Goal: Task Accomplishment & Management: Manage account settings

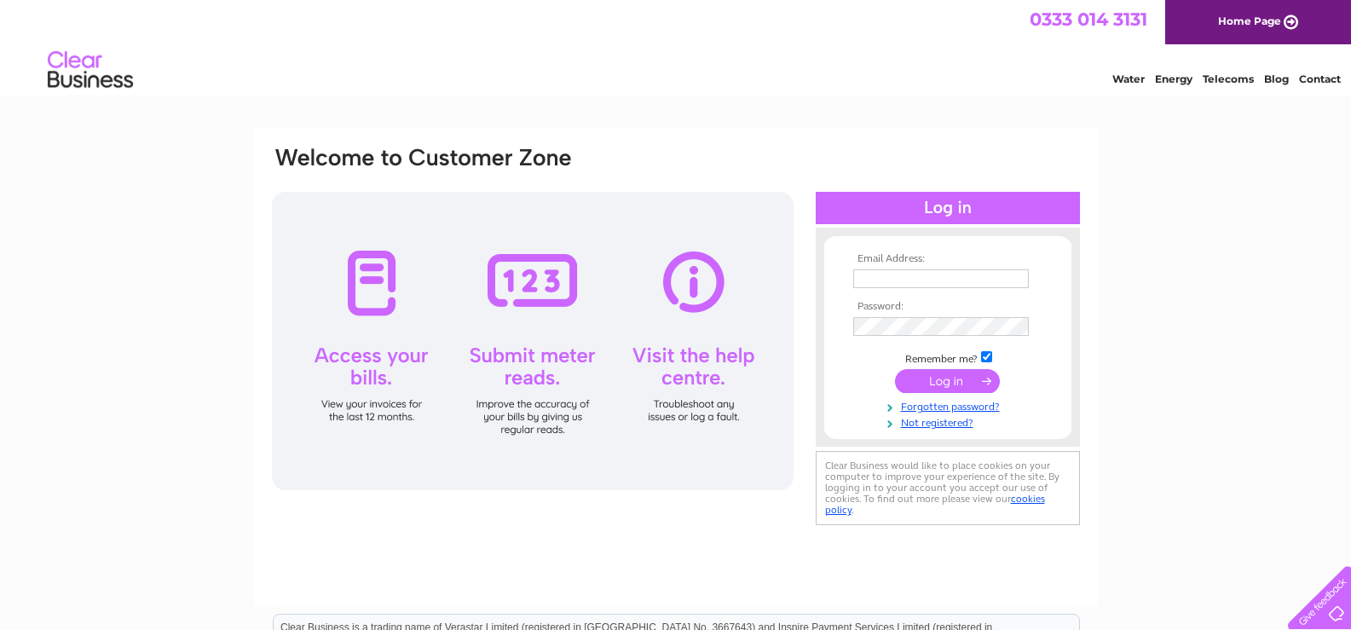
type input "jamie@careandrepair-sl.co.uk"
click at [955, 385] on input "submit" at bounding box center [947, 381] width 105 height 24
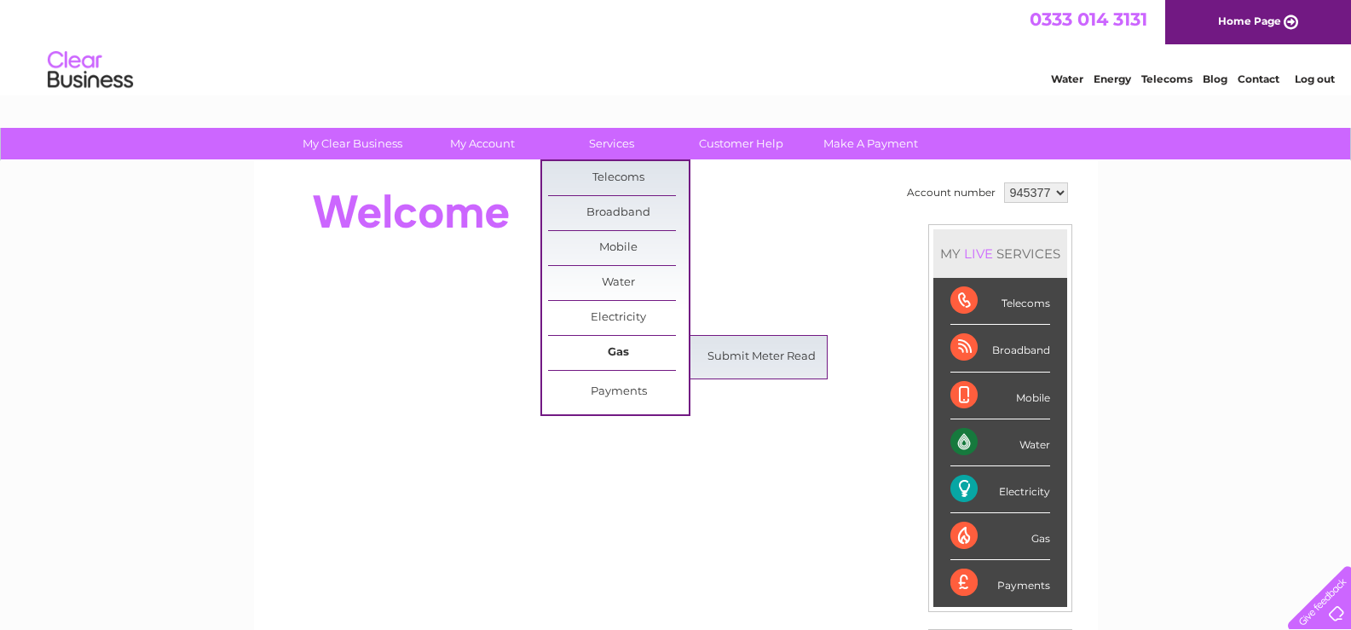
click at [626, 353] on link "Gas" at bounding box center [618, 353] width 141 height 34
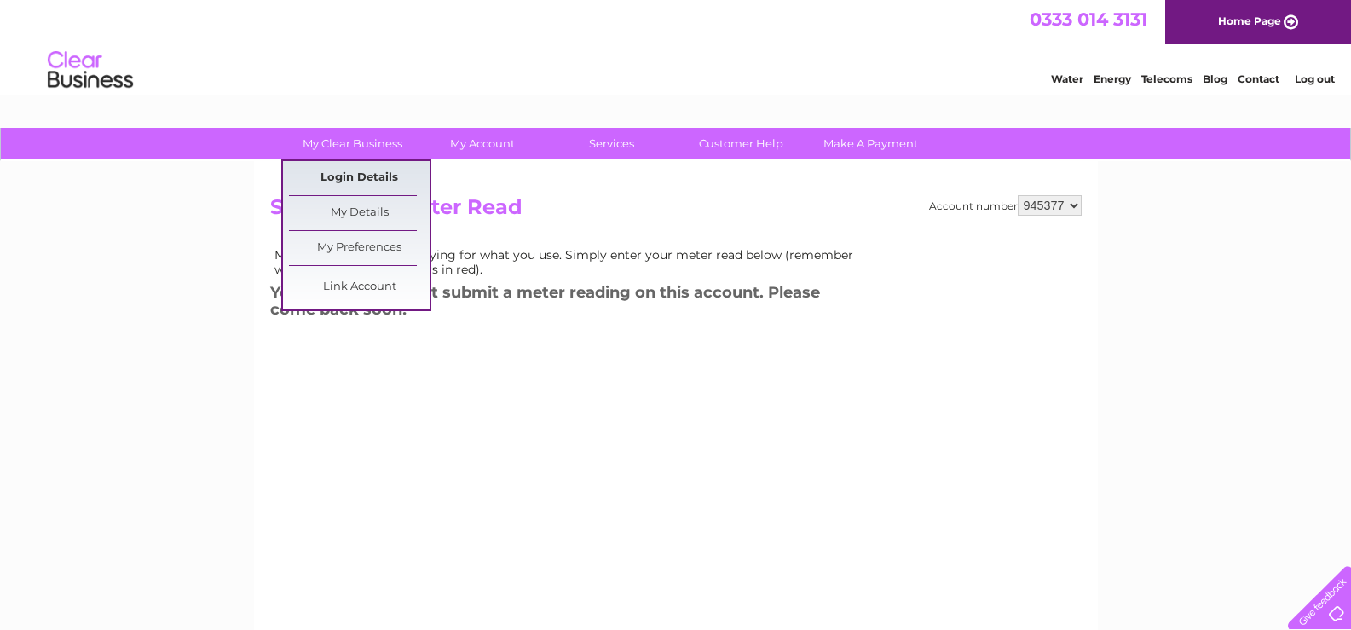
click at [370, 170] on link "Login Details" at bounding box center [359, 178] width 141 height 34
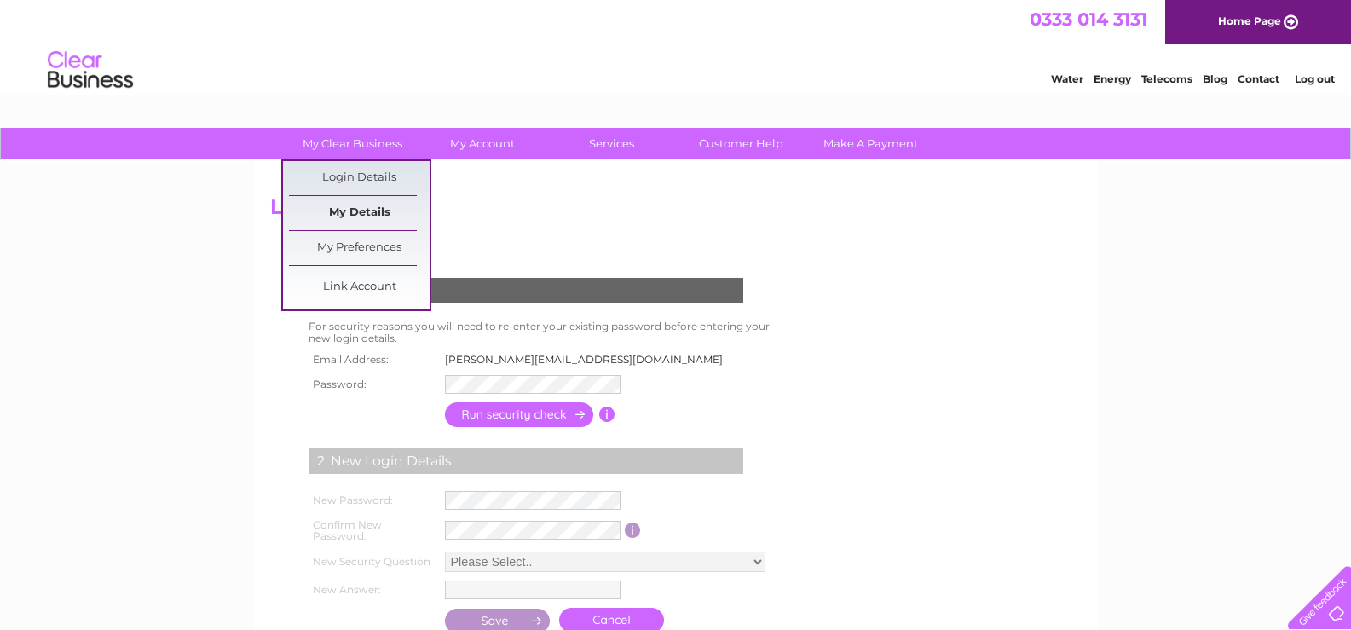
click at [364, 209] on link "My Details" at bounding box center [359, 213] width 141 height 34
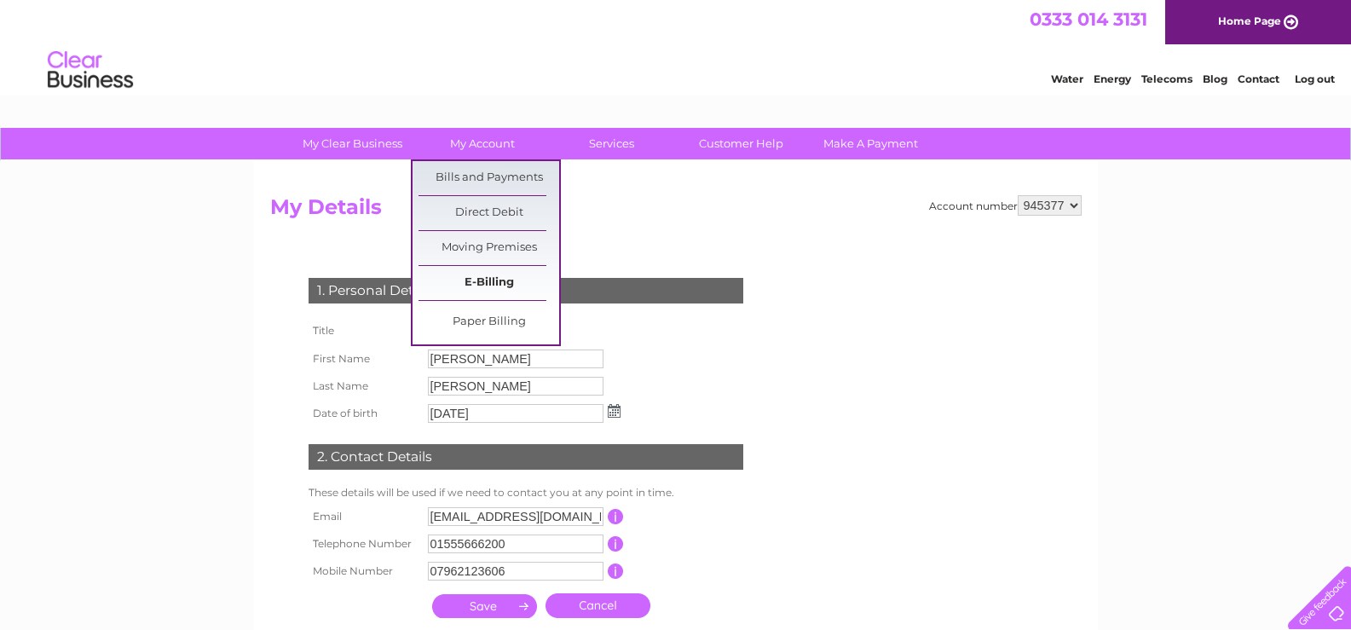
click at [494, 286] on link "E-Billing" at bounding box center [489, 283] width 141 height 34
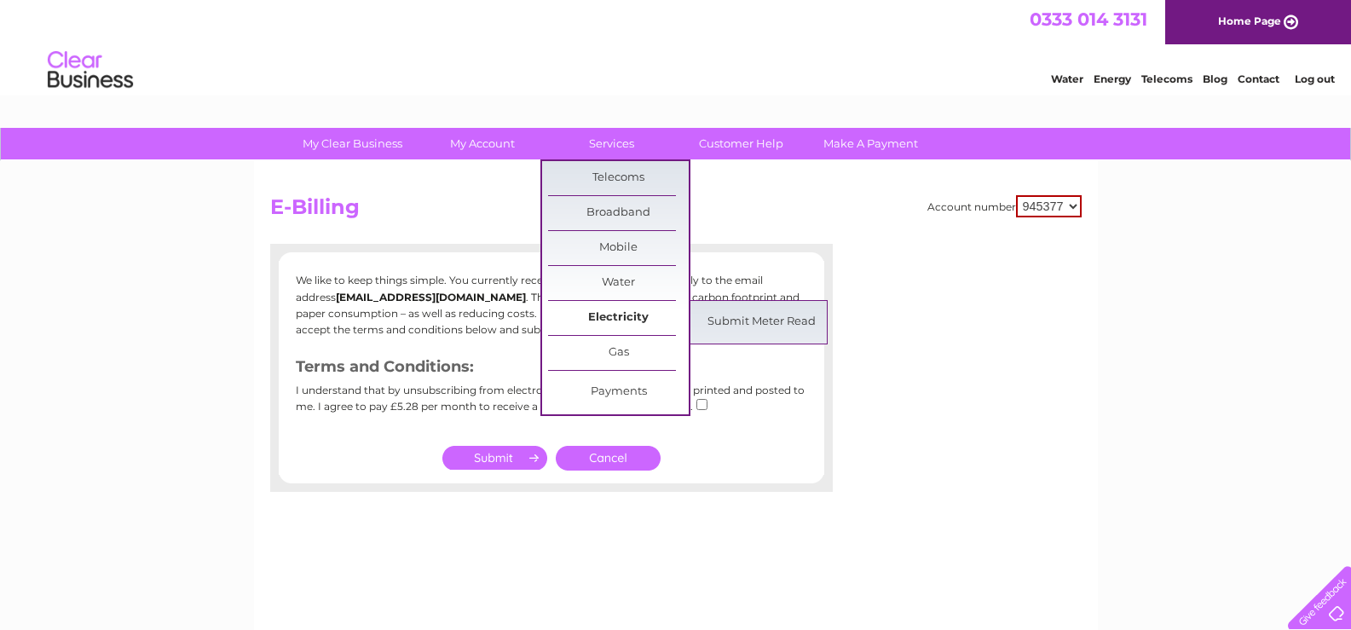
click at [622, 310] on link "Electricity" at bounding box center [618, 318] width 141 height 34
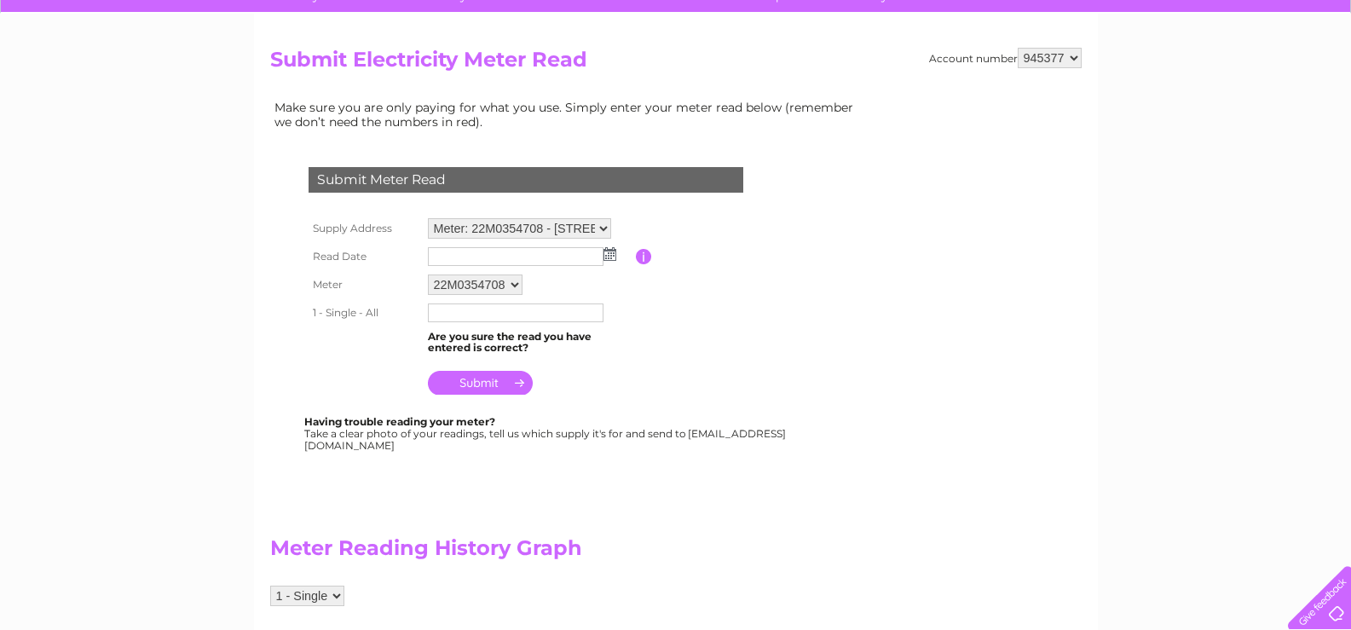
scroll to position [149, 0]
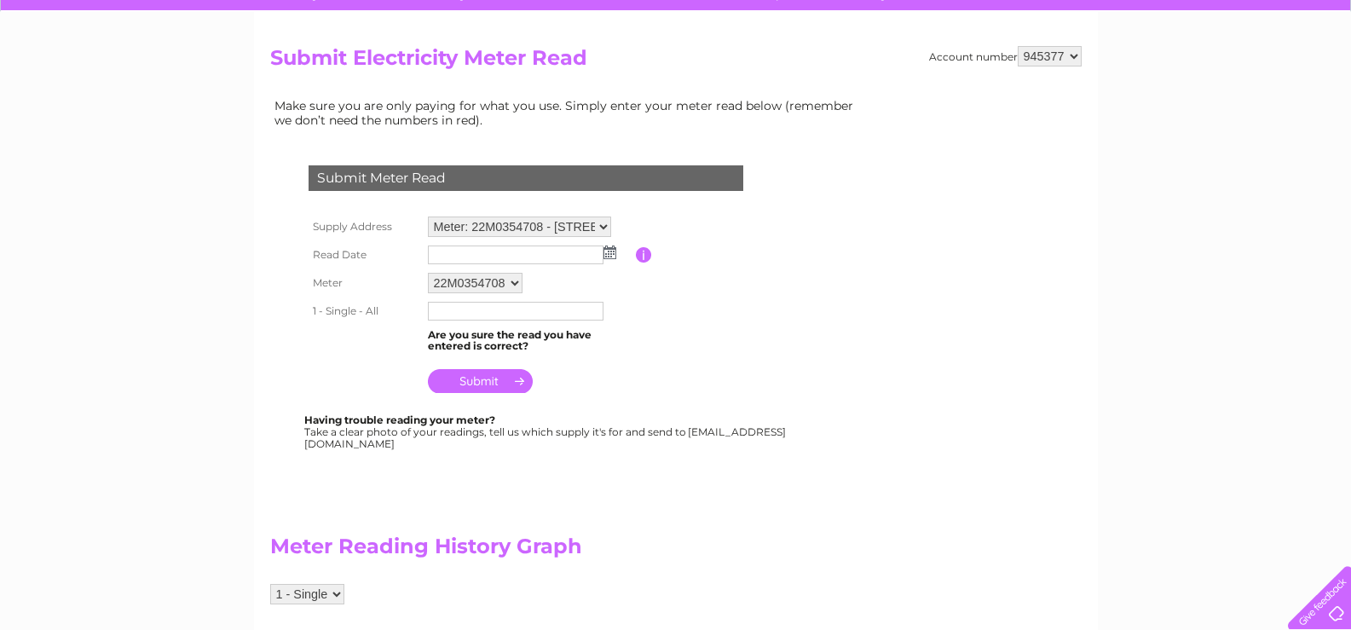
click at [605, 225] on select "Meter: 22M0354708 - 6A Hope St, Lanark, ML11 7LZ Meter: 22M0235562 - 8 Hope Str…" at bounding box center [519, 227] width 183 height 20
click at [605, 225] on select "Meter: 22M0354708 - 6A Hope St, Lanark, ML11 7LZ Meter: 22M0235562 - 8 Hope Str…" at bounding box center [519, 228] width 183 height 22
click at [674, 333] on table "Supply Address Meter: 22M0354708 - 6A Hope St, Lanark, ML11 7LZ Meter: 22M02355…" at bounding box center [546, 306] width 484 height 188
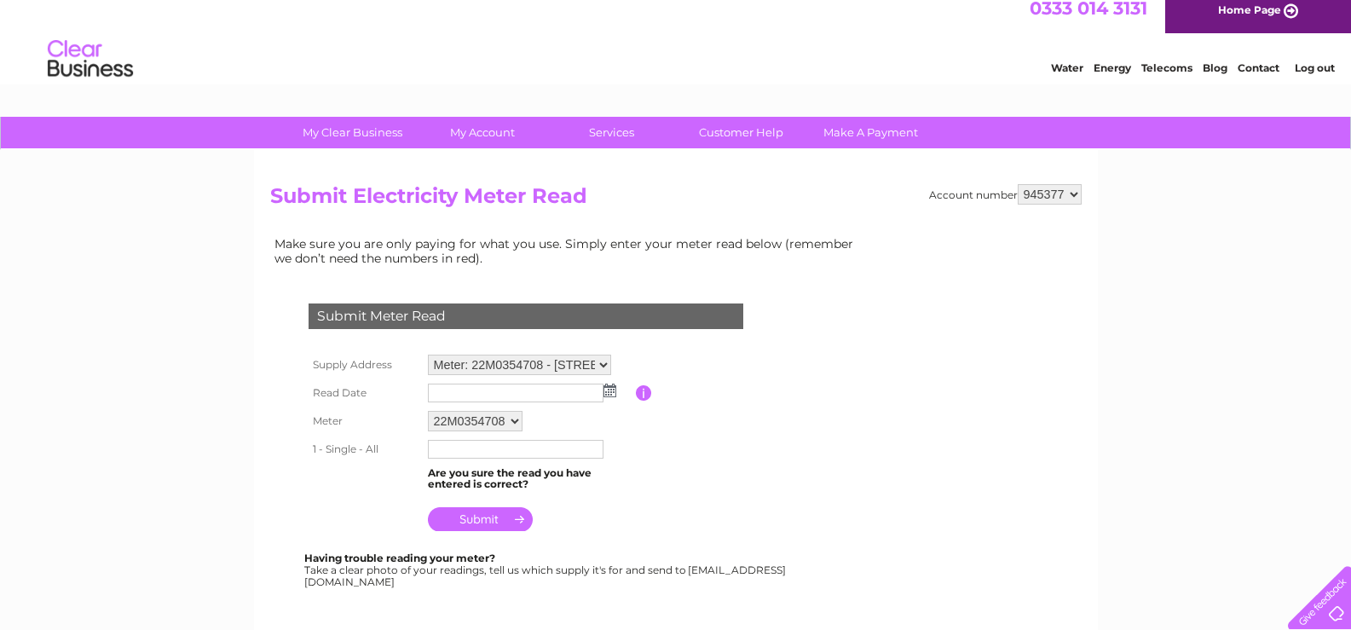
scroll to position [0, 0]
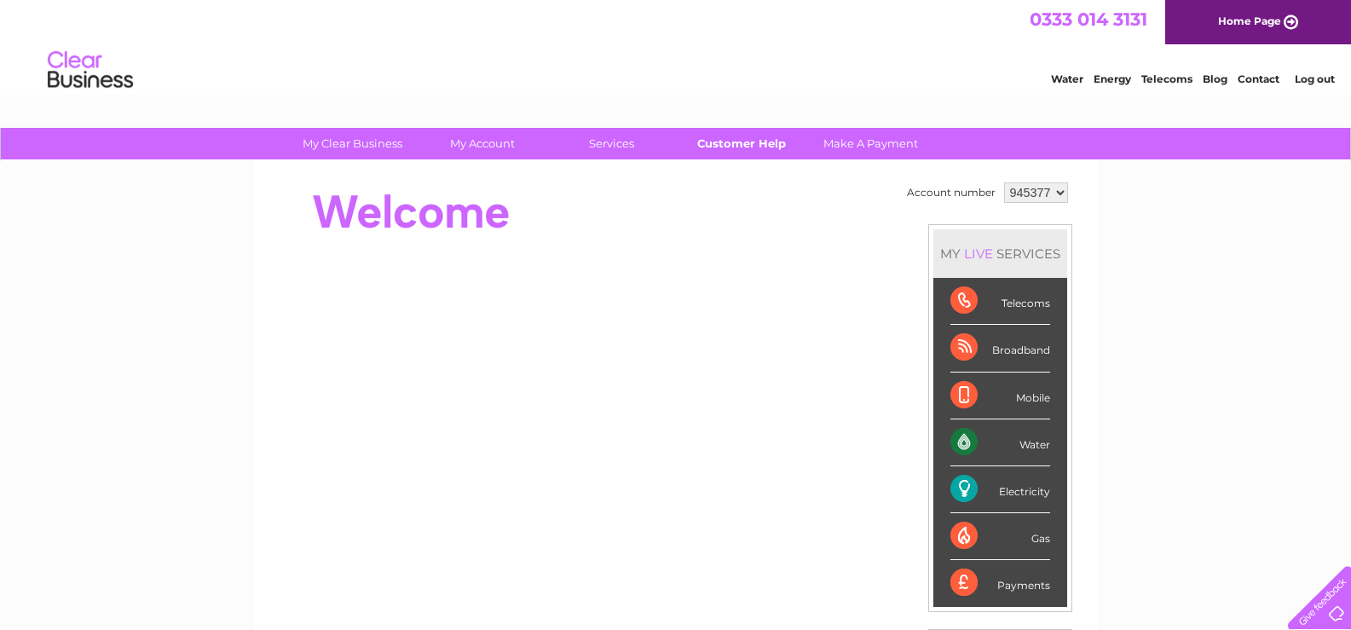
click at [729, 139] on link "Customer Help" at bounding box center [741, 144] width 141 height 32
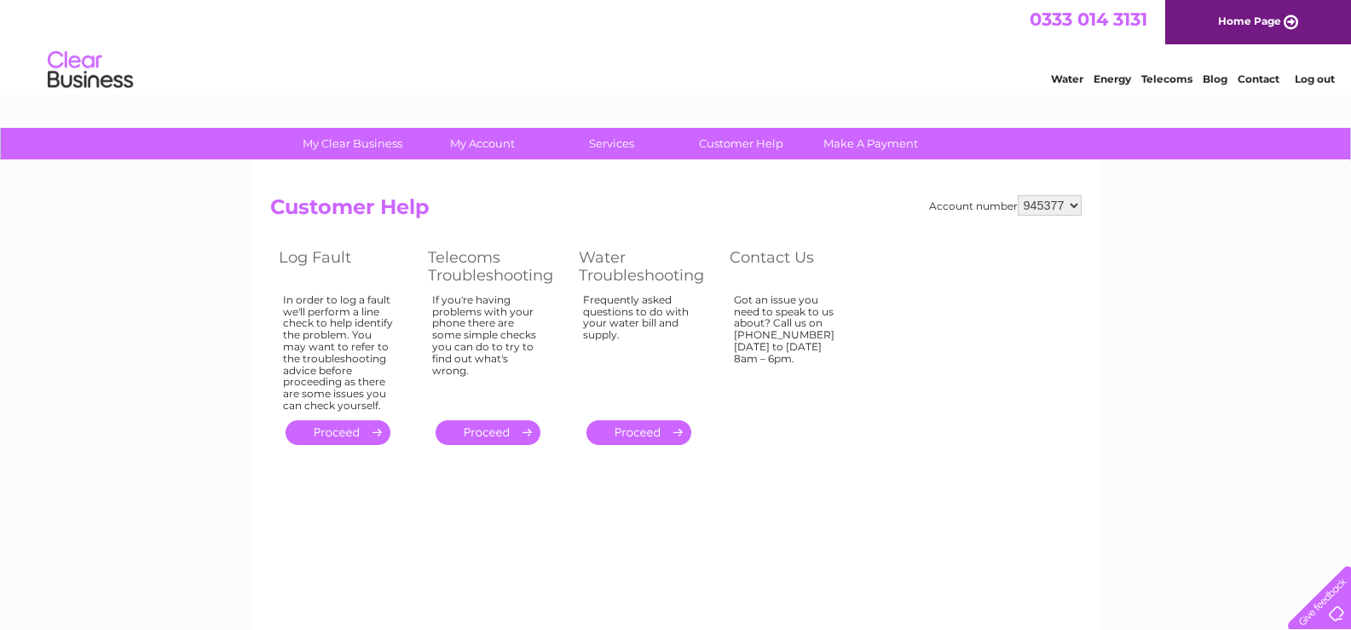
click at [1286, 20] on link "Home Page" at bounding box center [1259, 22] width 186 height 44
